Goal: Check status: Check status

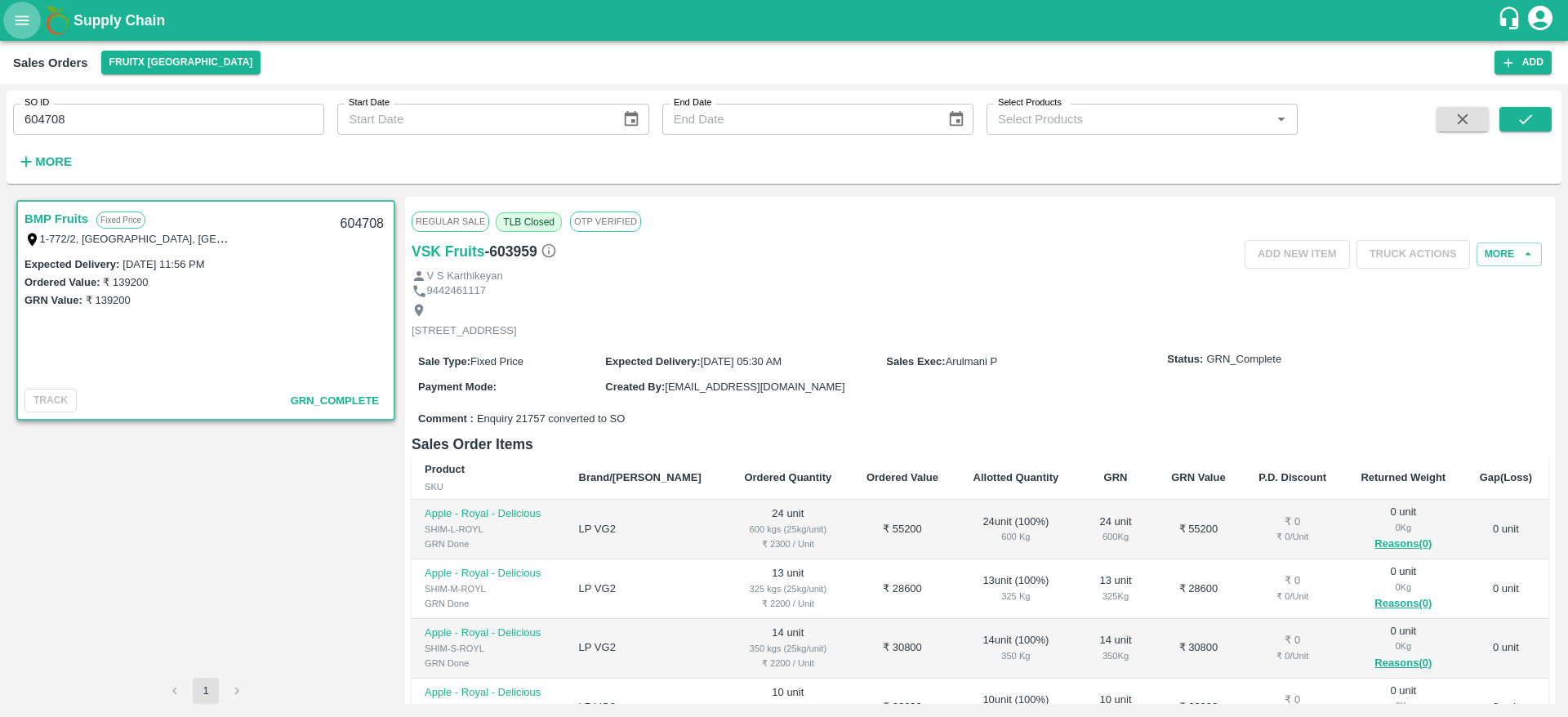
click at [17, 30] on button "open drawer" at bounding box center [22, 20] width 37 height 37
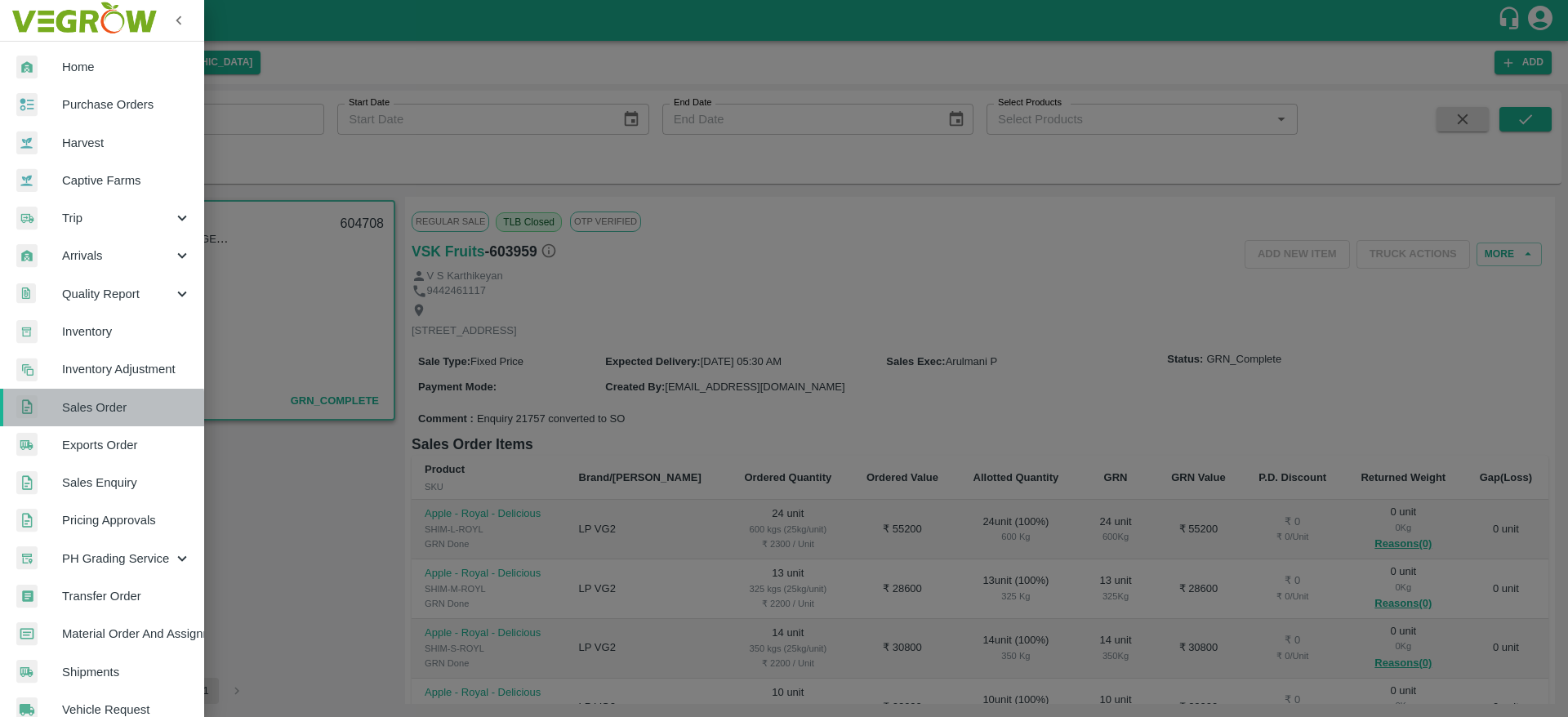
click at [103, 410] on span "Sales Order" at bounding box center [127, 407] width 129 height 18
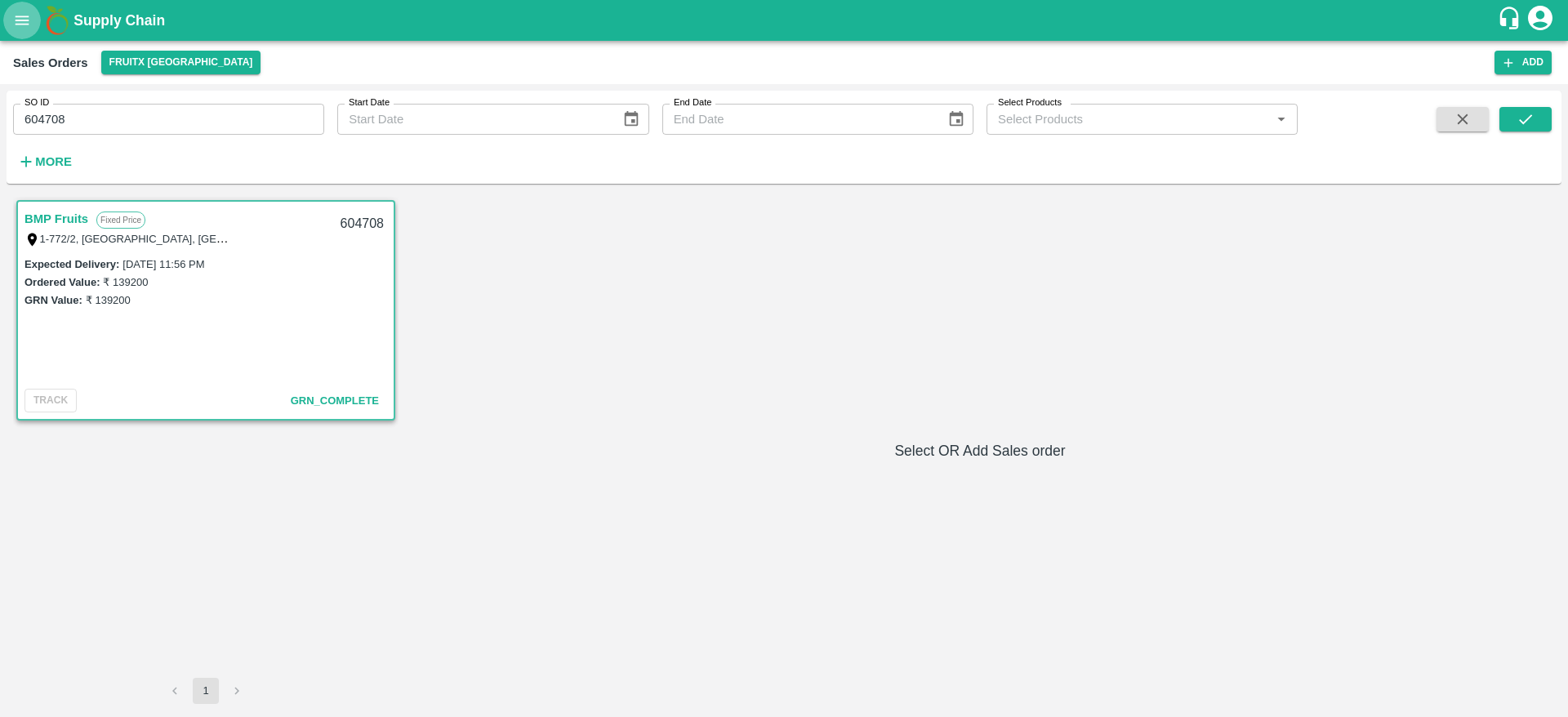
click at [26, 14] on icon "open drawer" at bounding box center [21, 20] width 18 height 18
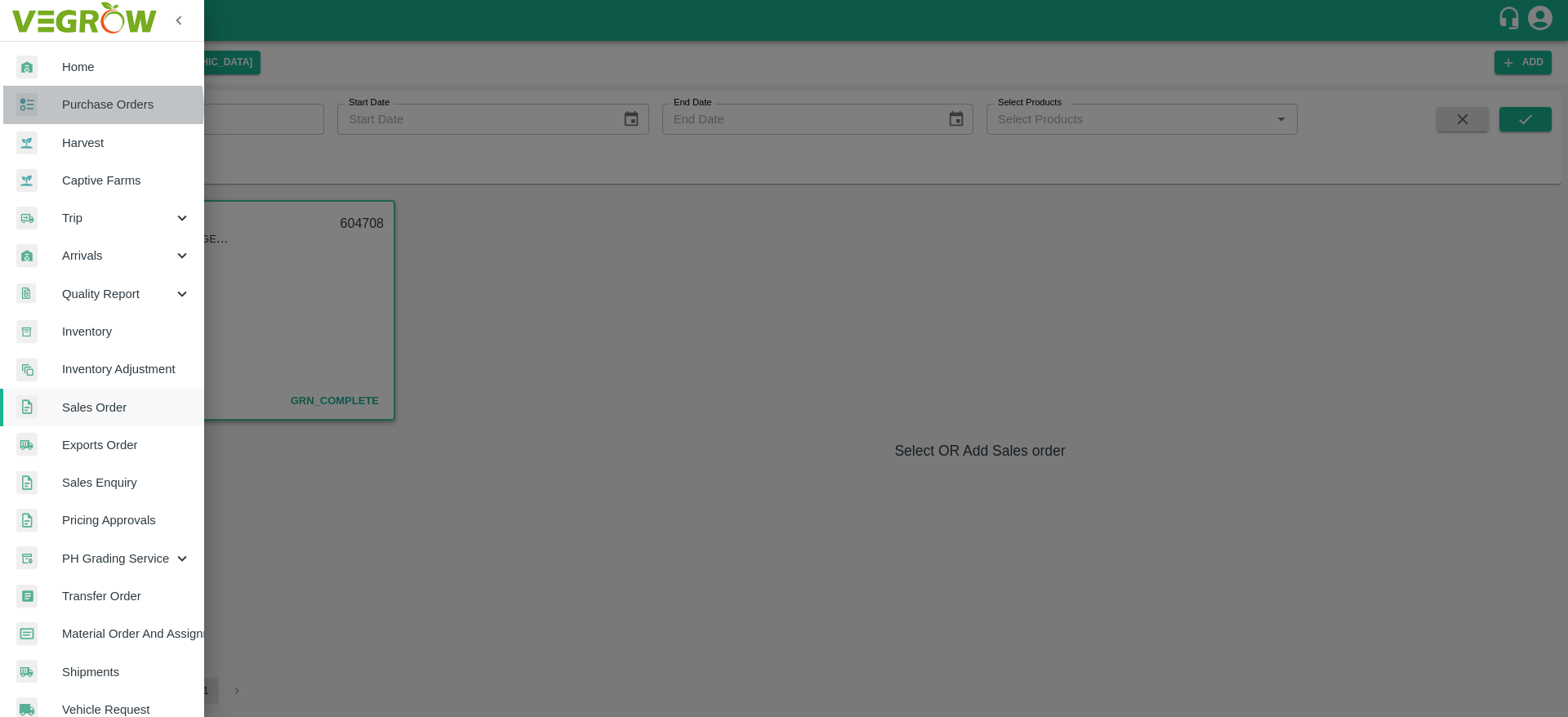
click at [74, 108] on span "Purchase Orders" at bounding box center [127, 104] width 129 height 18
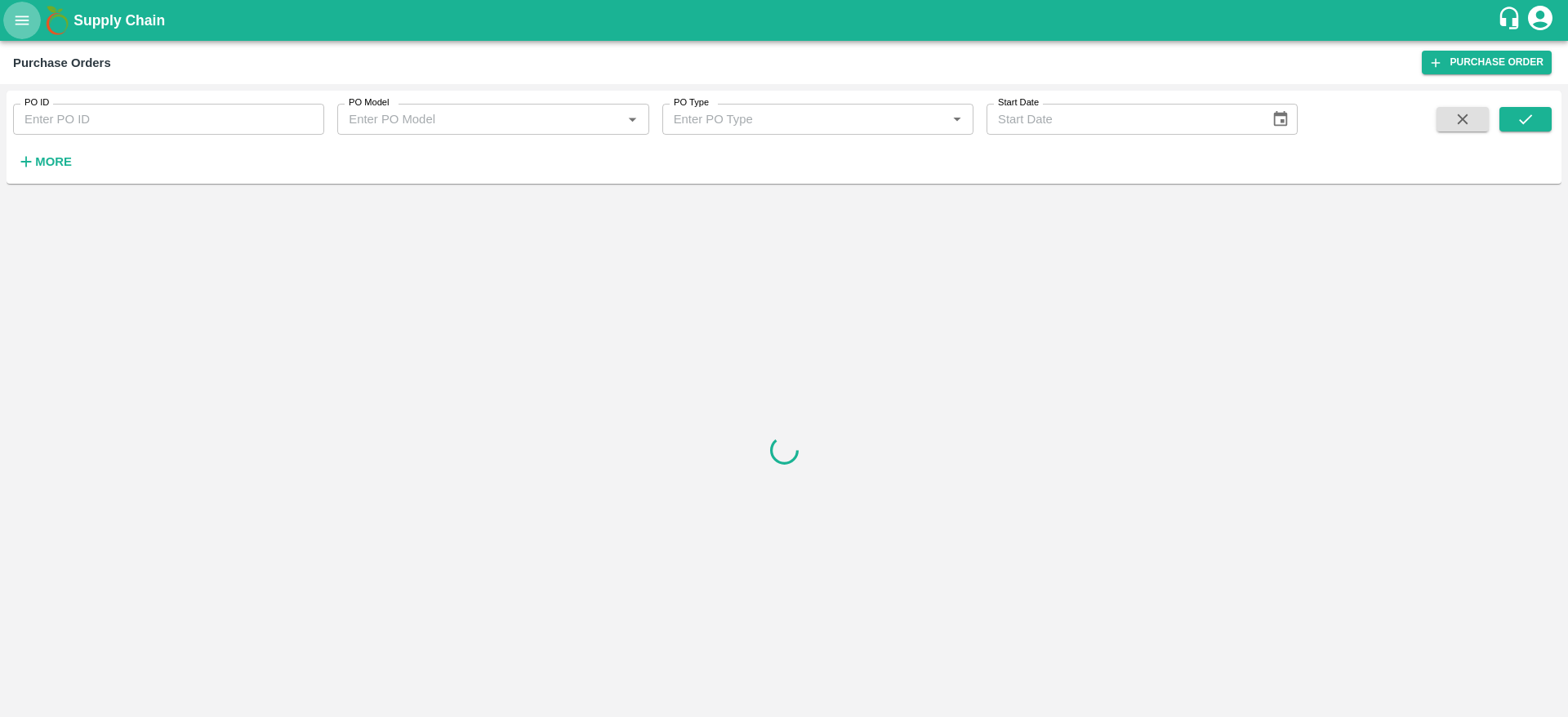
click at [29, 18] on icon "open drawer" at bounding box center [21, 20] width 18 height 18
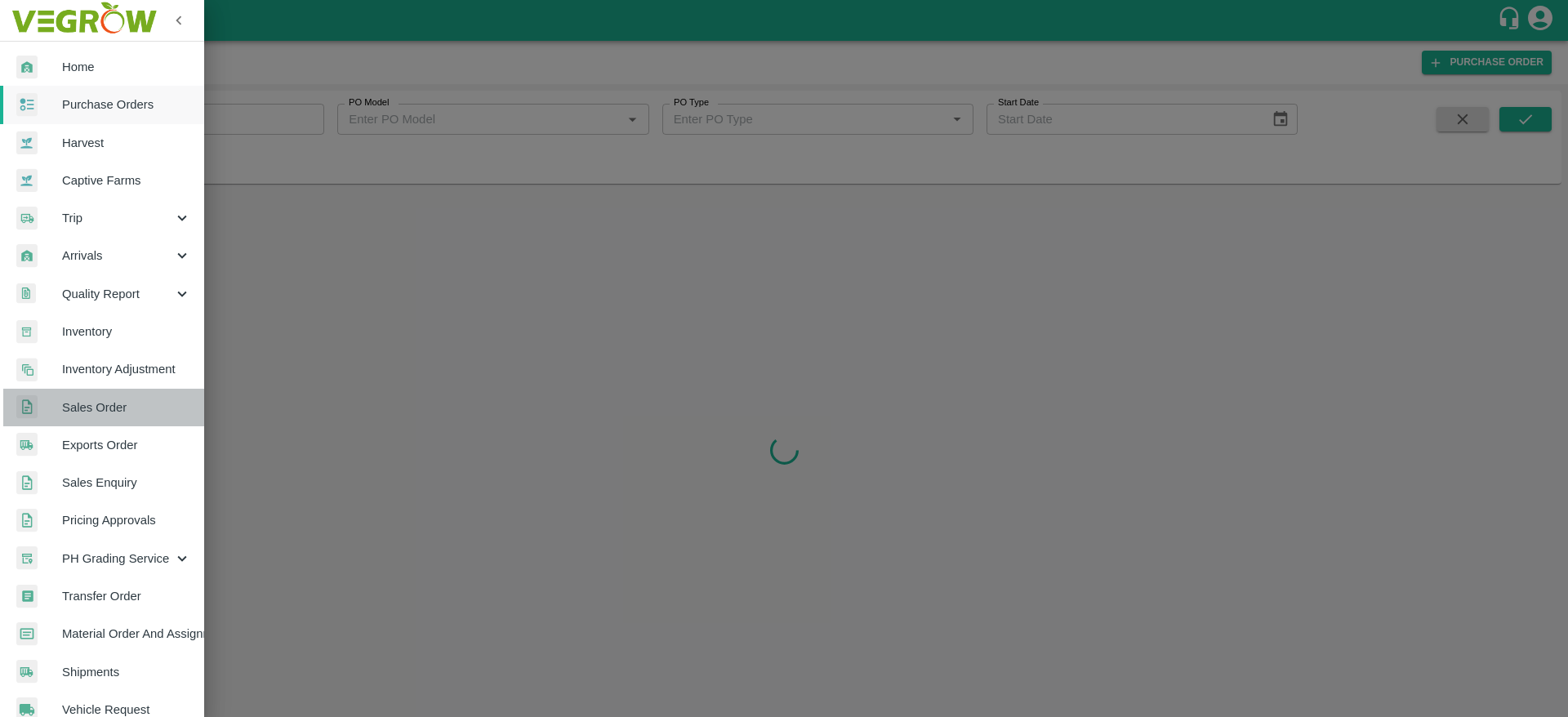
click at [106, 404] on span "Sales Order" at bounding box center [127, 407] width 129 height 18
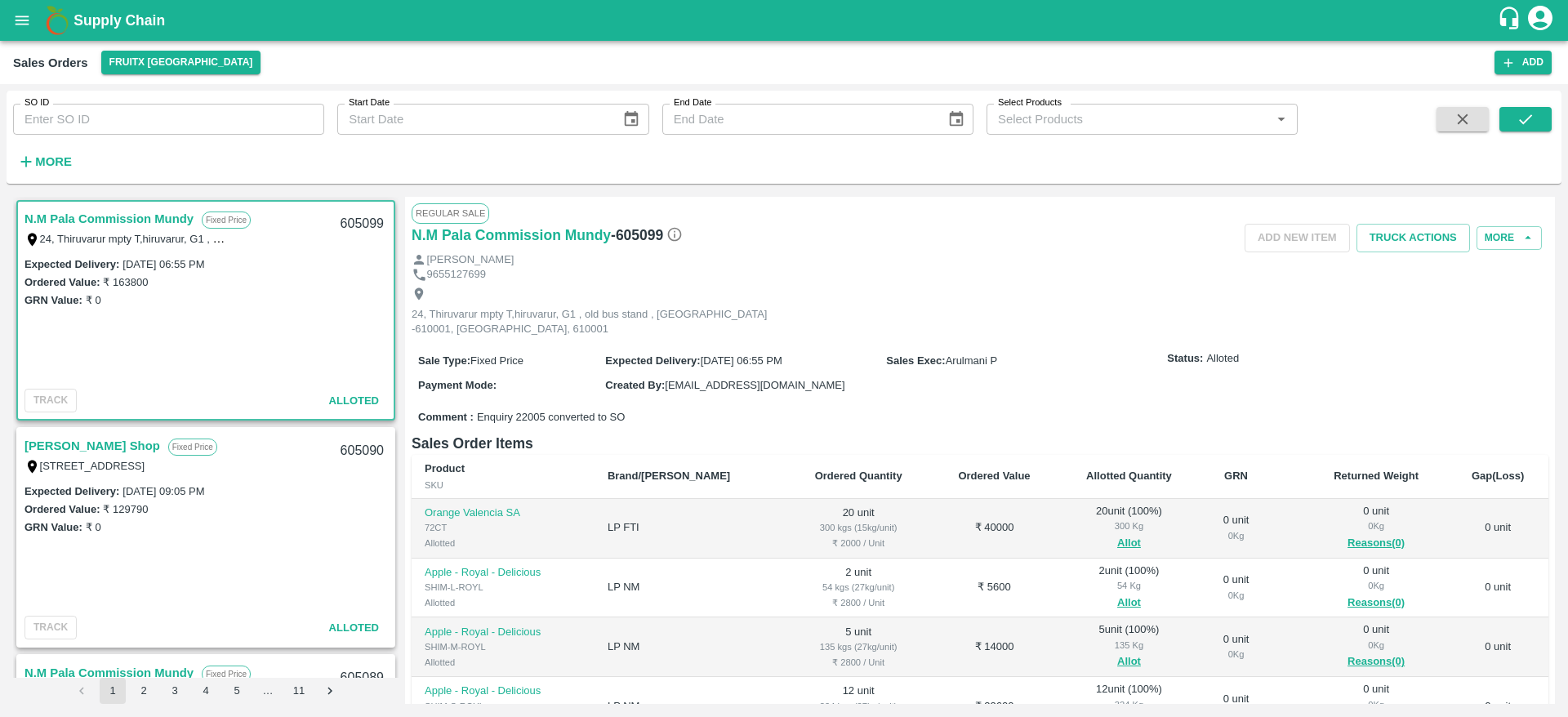
click at [200, 77] on div "Sales Orders FruitX Bangalore Add" at bounding box center [784, 62] width 1568 height 43
click at [187, 63] on button "FruitX [GEOGRAPHIC_DATA]" at bounding box center [181, 63] width 160 height 24
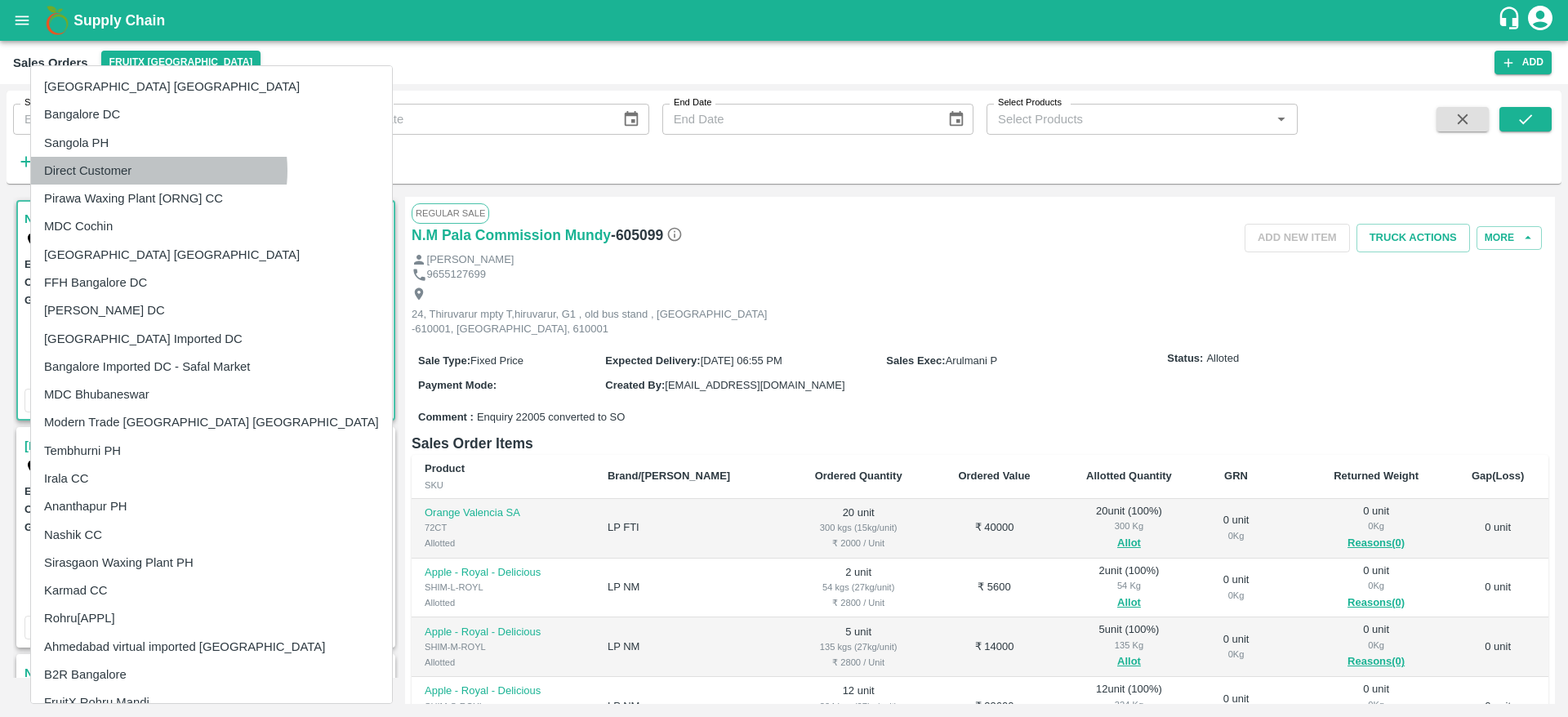
click at [148, 171] on li "Direct Customer" at bounding box center [211, 170] width 361 height 28
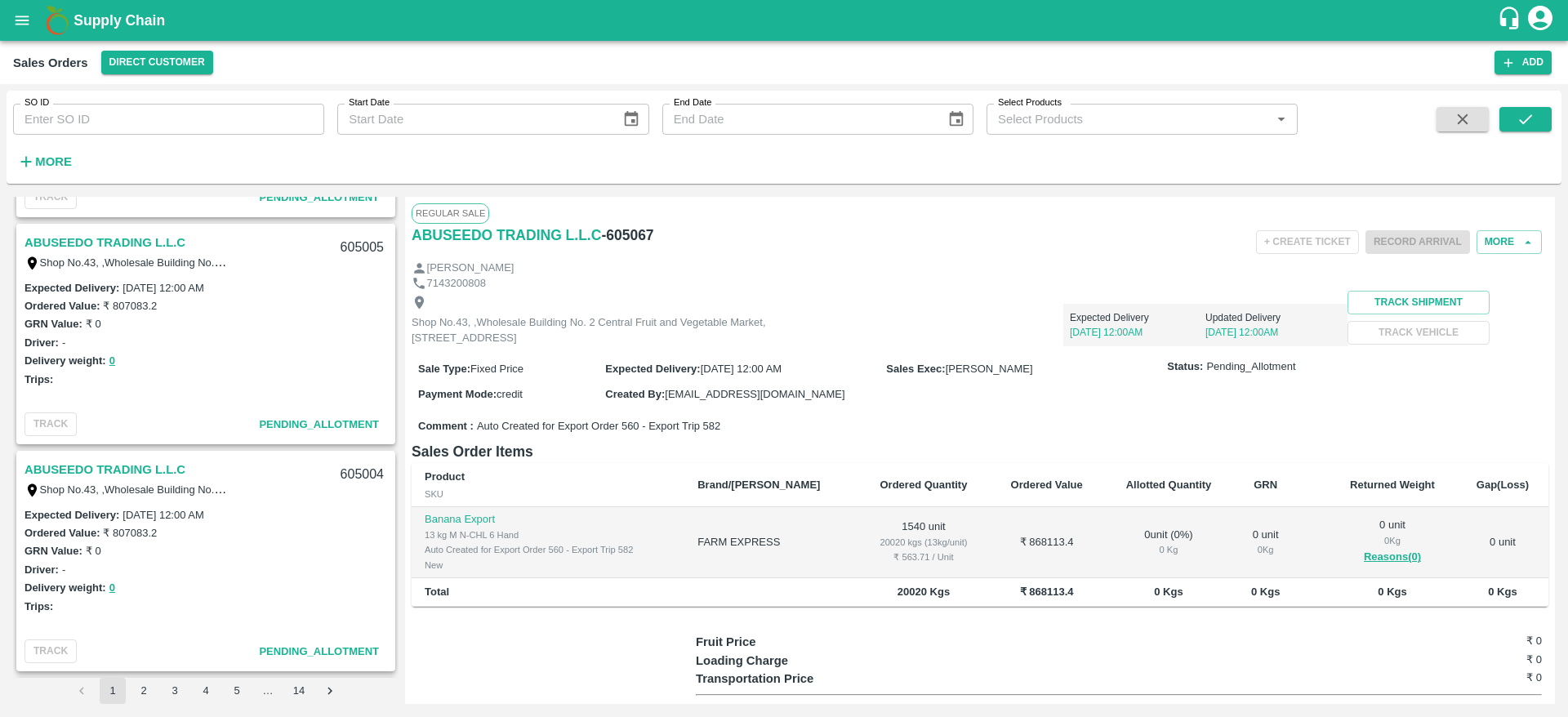
scroll to position [5196, 0]
click at [154, 43] on div "Supply Chain Sales Orders Direct Customer Add SO ID SO ID Start Date Start Date…" at bounding box center [784, 358] width 1568 height 717
click at [154, 43] on div "Sales Orders Direct Customer Add" at bounding box center [784, 62] width 1568 height 43
click at [110, 66] on button "Direct Customer" at bounding box center [157, 63] width 112 height 24
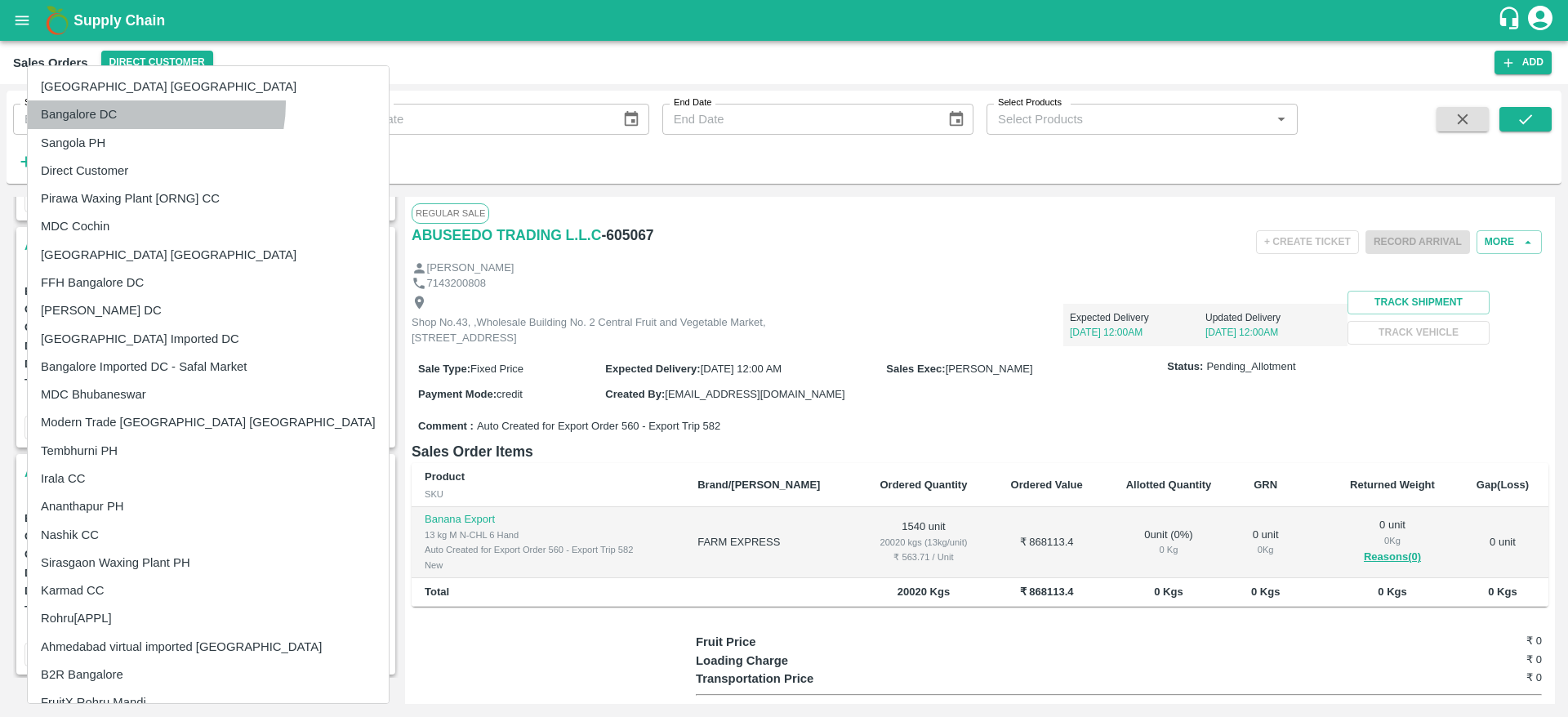
click at [133, 103] on li "Bangalore DC" at bounding box center [208, 114] width 361 height 28
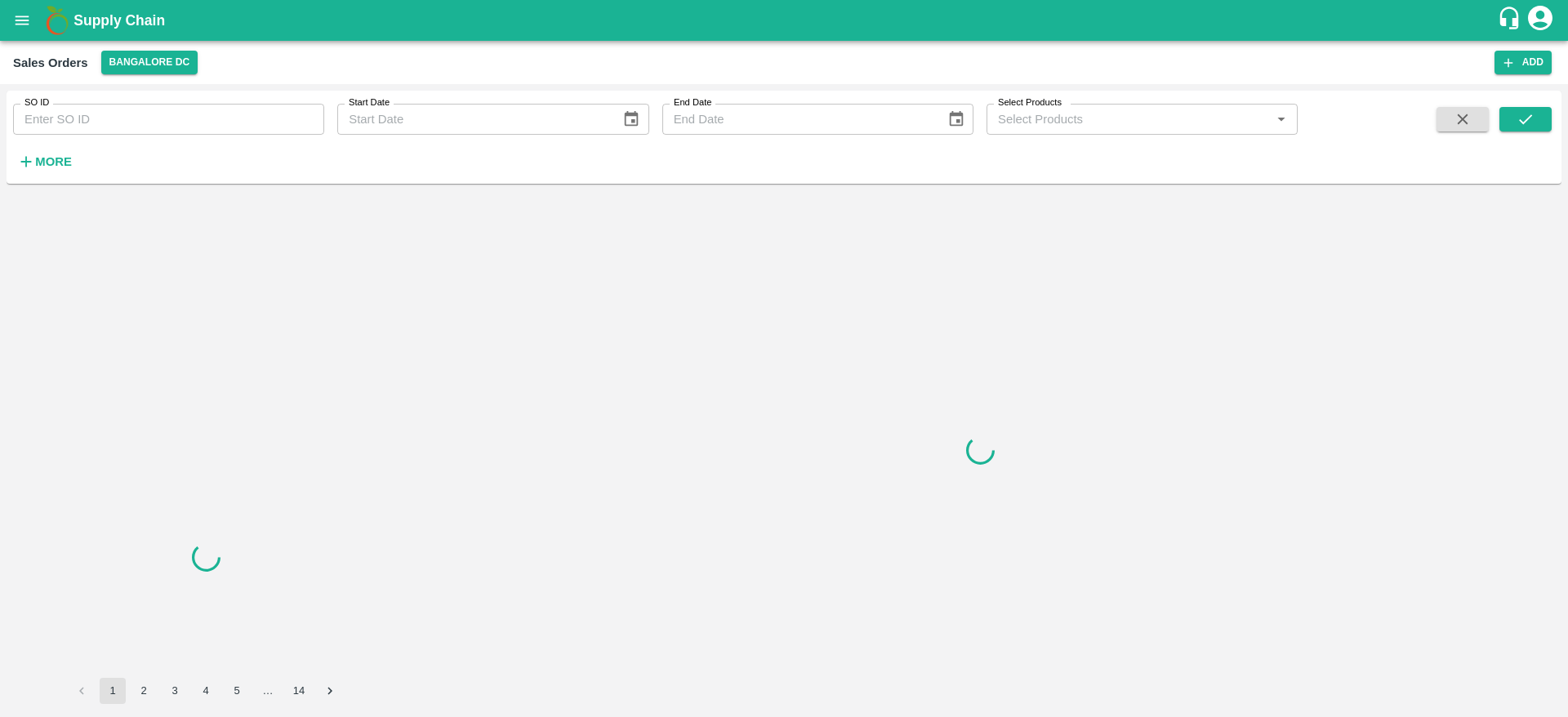
scroll to position [0, 0]
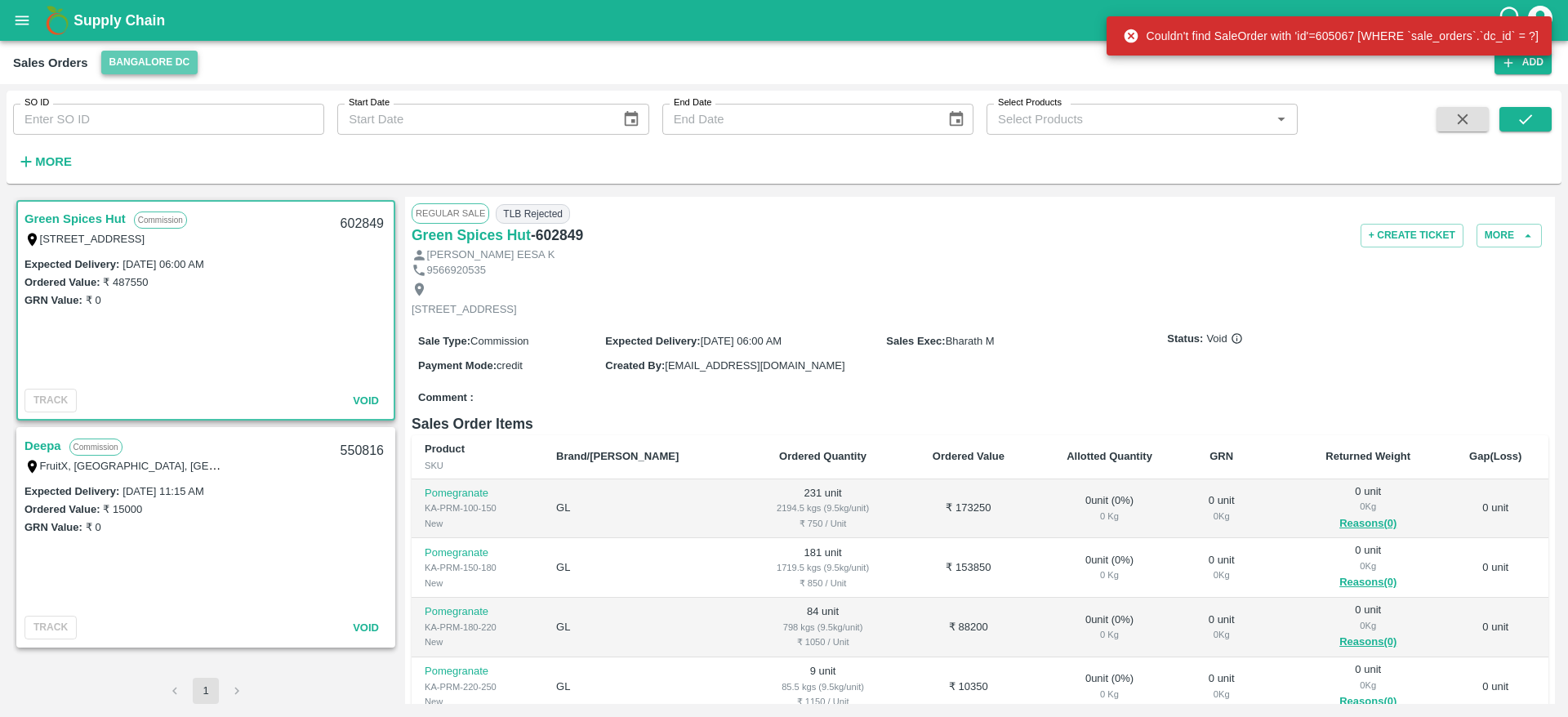
click at [174, 56] on button "Bangalore DC" at bounding box center [150, 63] width 97 height 24
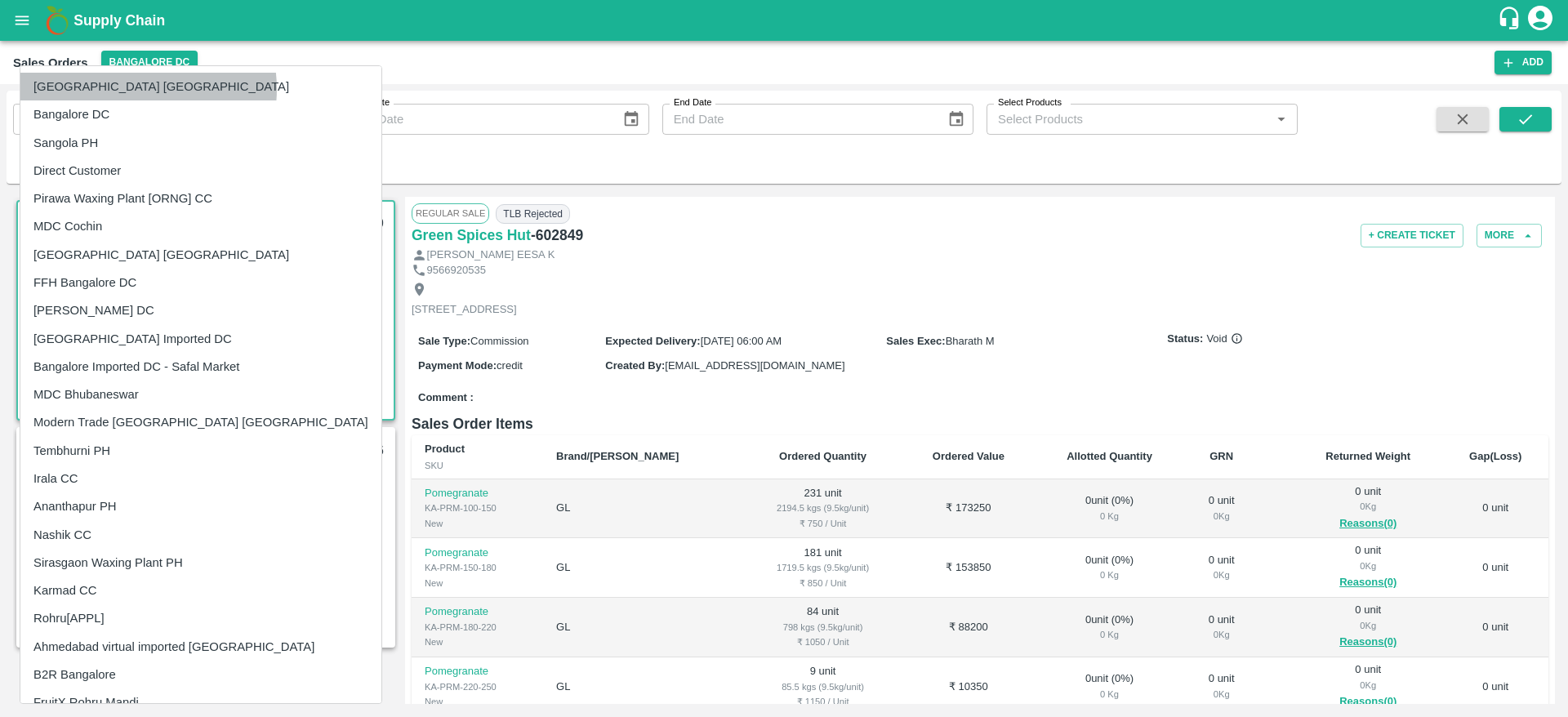
click at [131, 89] on li "[GEOGRAPHIC_DATA] [GEOGRAPHIC_DATA]" at bounding box center [201, 86] width 361 height 28
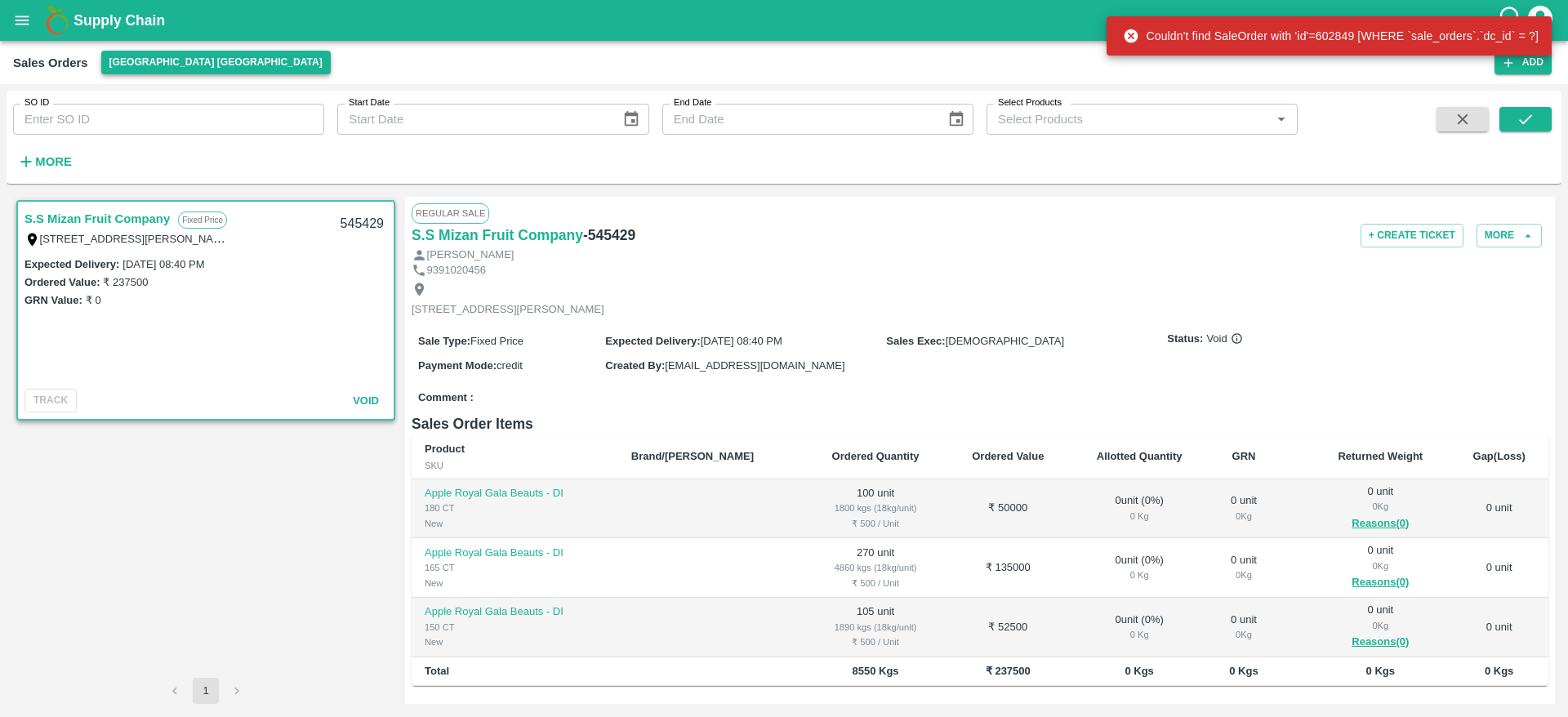
click at [175, 71] on button "[GEOGRAPHIC_DATA] [GEOGRAPHIC_DATA]" at bounding box center [216, 63] width 230 height 24
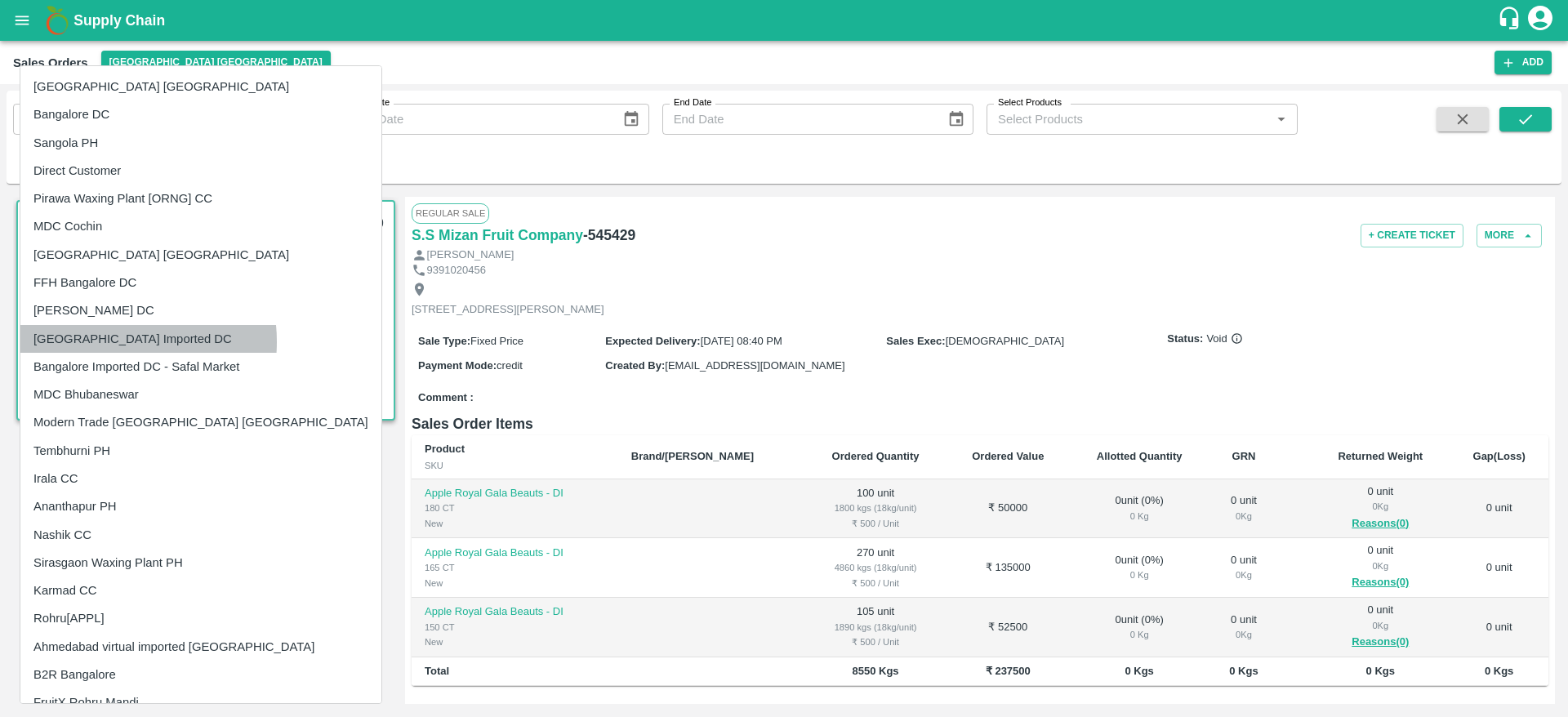
click at [112, 342] on li "[GEOGRAPHIC_DATA] Imported DC" at bounding box center [201, 339] width 361 height 28
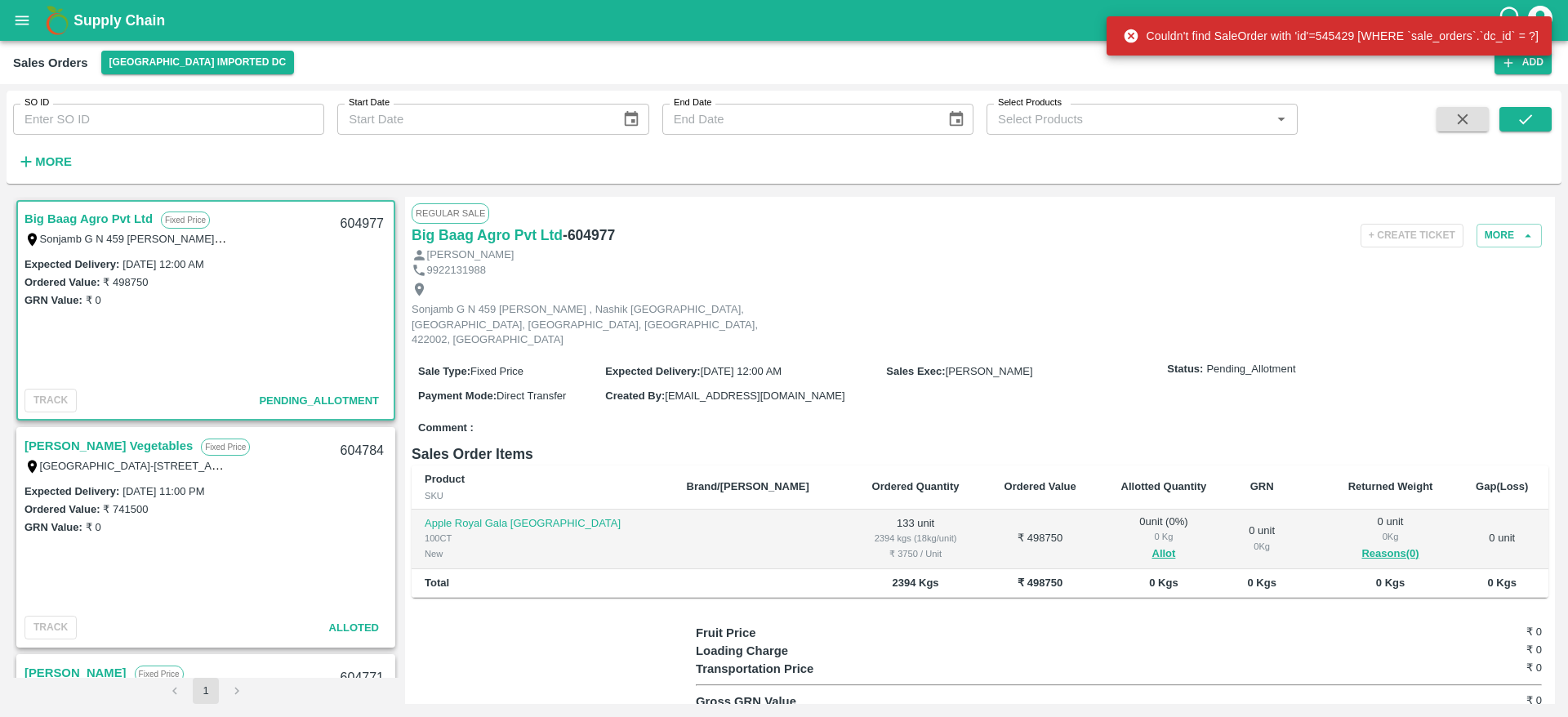
click at [116, 448] on link "[PERSON_NAME] Vegetables" at bounding box center [109, 446] width 168 height 21
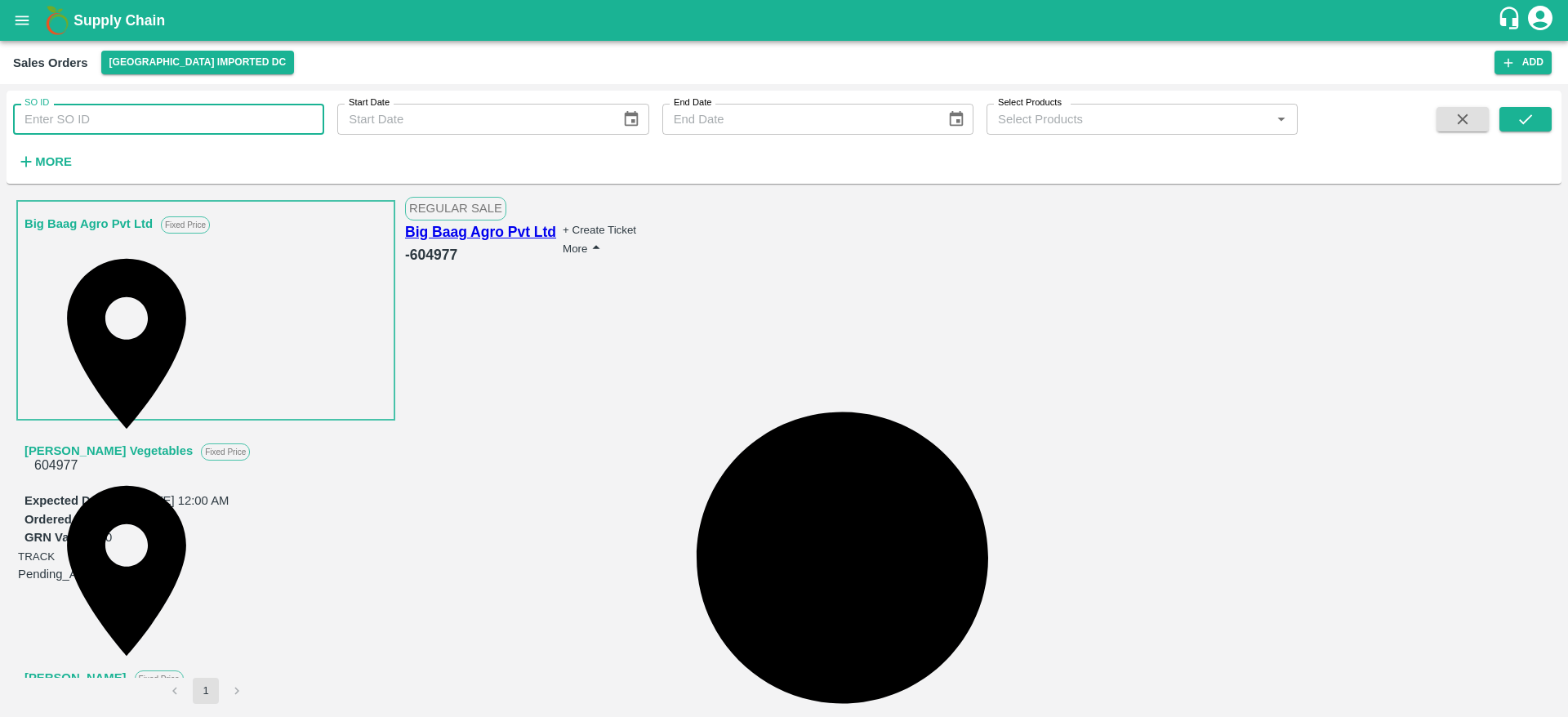
click at [143, 124] on input "SO ID" at bounding box center [168, 119] width 311 height 31
type input "604708"
click at [1526, 115] on icon "submit" at bounding box center [1525, 119] width 18 height 18
